Goal: Transaction & Acquisition: Download file/media

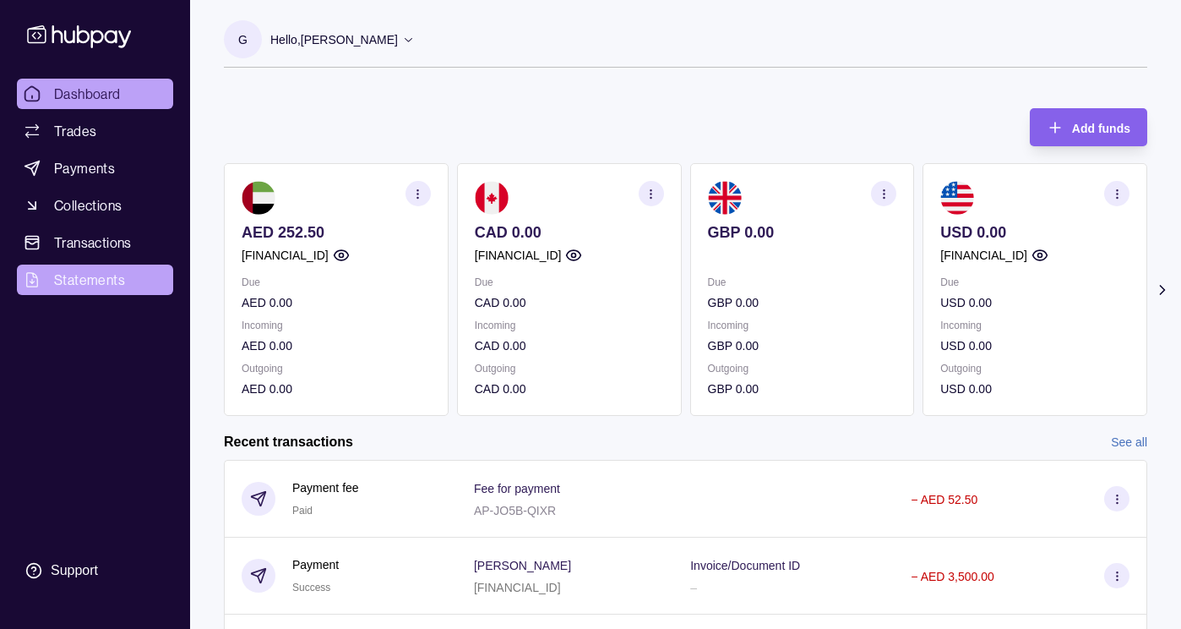
click at [89, 274] on span "Statements" at bounding box center [89, 280] width 71 height 20
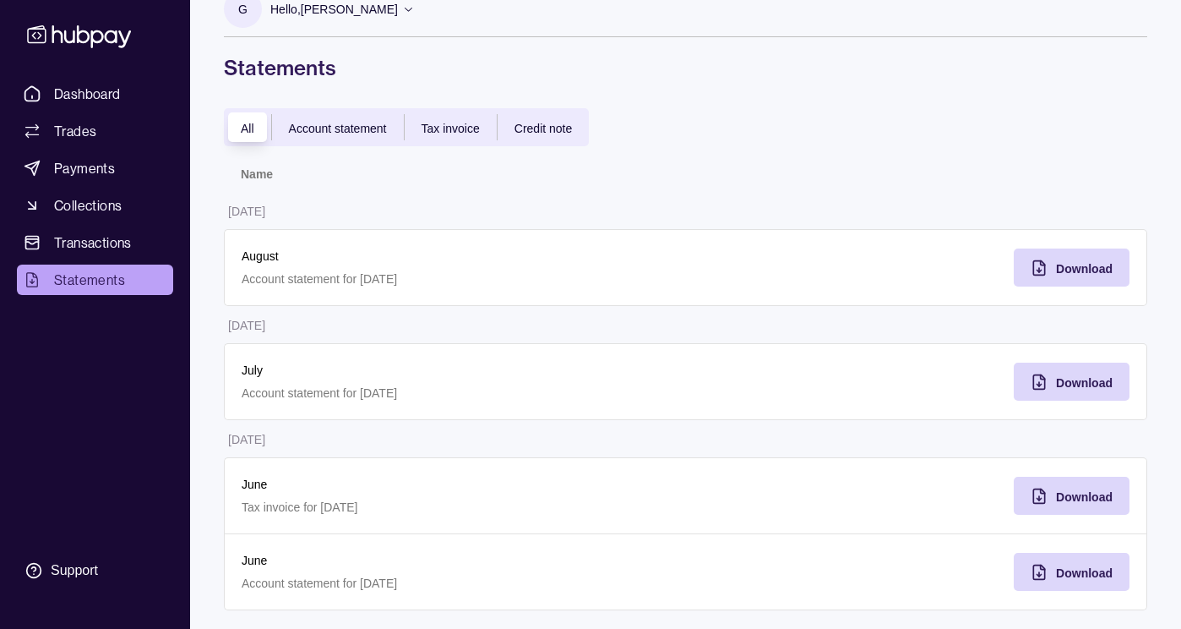
scroll to position [46, 0]
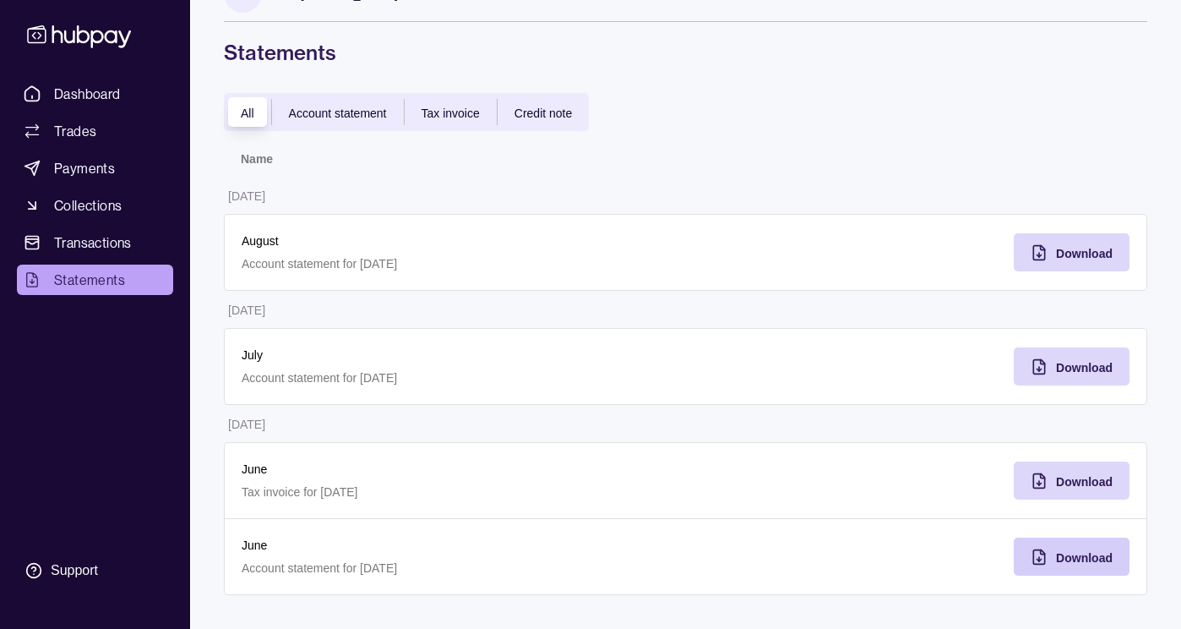
click at [1058, 557] on span "Download" at bounding box center [1084, 558] width 57 height 14
click at [1056, 253] on span "Download" at bounding box center [1084, 254] width 57 height 14
